Goal: Information Seeking & Learning: Learn about a topic

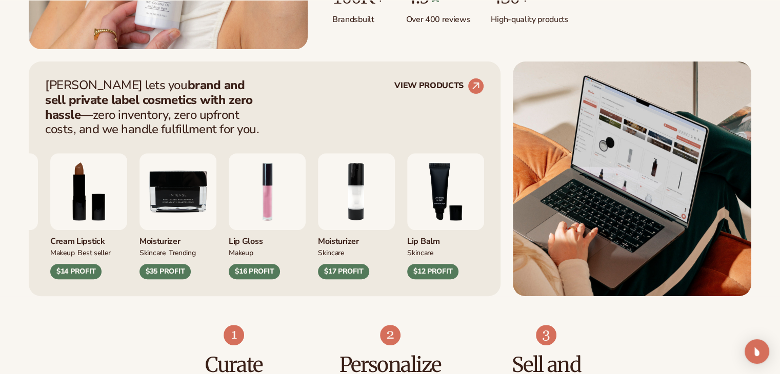
scroll to position [365, 0]
click at [482, 83] on circle at bounding box center [475, 85] width 23 height 23
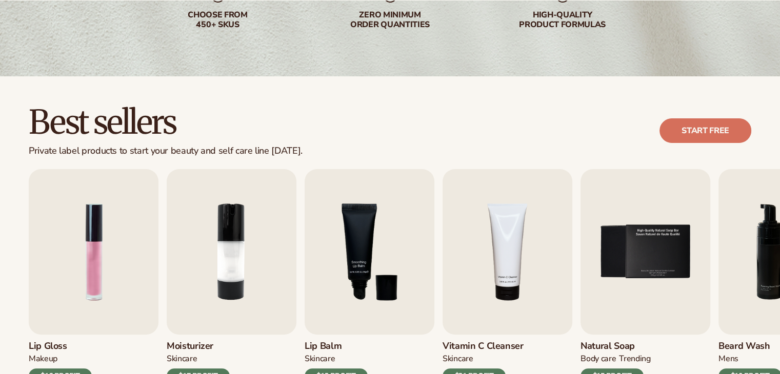
scroll to position [202, 0]
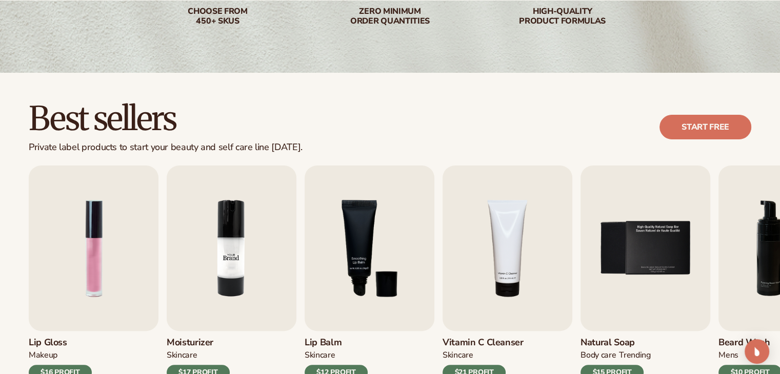
click at [230, 295] on img "2 / 9" at bounding box center [232, 249] width 130 height 166
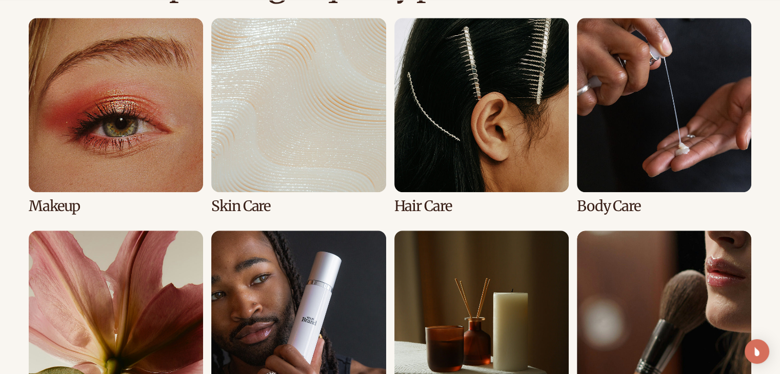
scroll to position [762, 0]
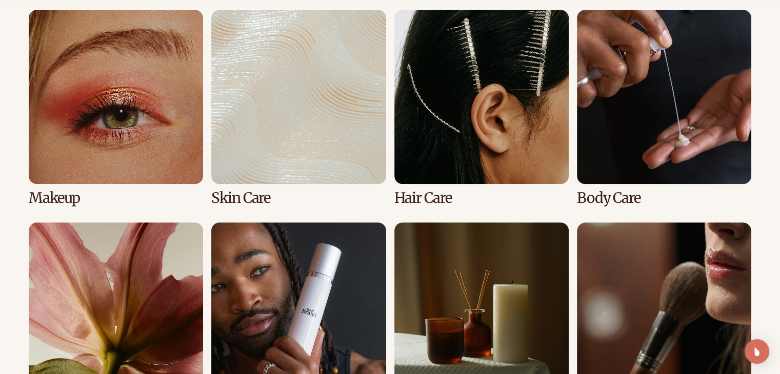
click at [248, 136] on link "2 / 8" at bounding box center [298, 108] width 174 height 196
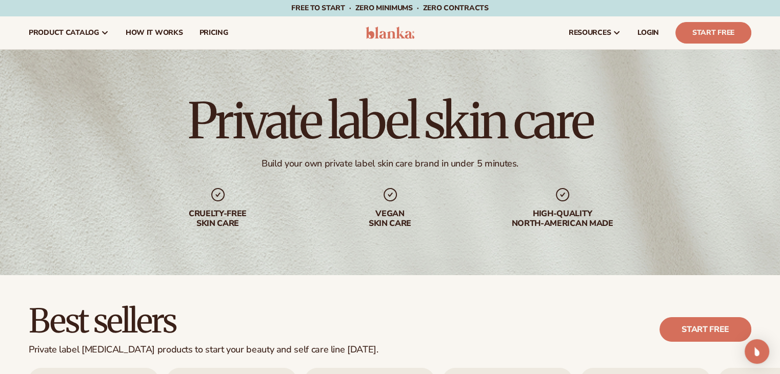
drag, startPoint x: 784, startPoint y: 57, endPoint x: 787, endPoint y: 10, distance: 47.2
click at [779, 10] on html "Skip to content Free to start · ZERO minimums · ZERO contracts · Free to start …" at bounding box center [390, 187] width 780 height 374
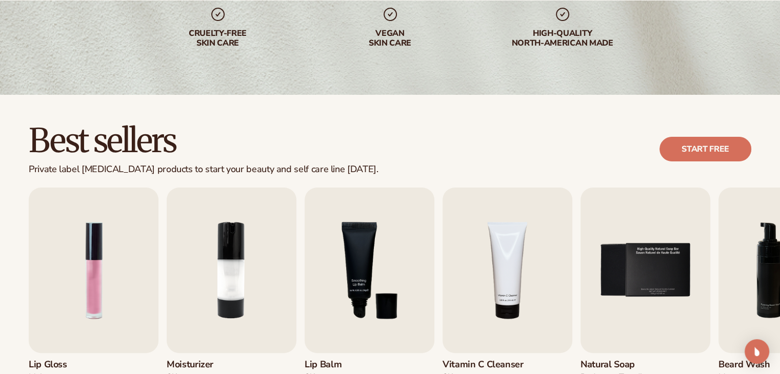
scroll to position [200, 0]
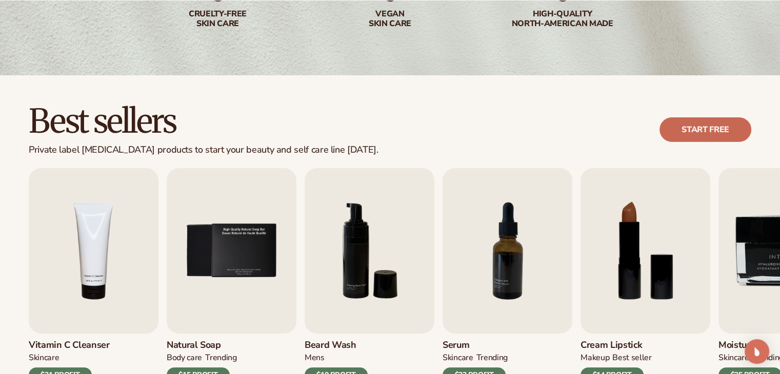
click at [741, 129] on link "Start free" at bounding box center [705, 129] width 92 height 25
